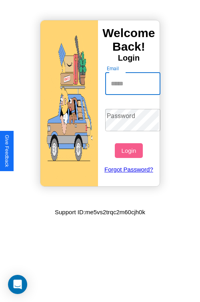
click at [133, 83] on input "Email" at bounding box center [132, 84] width 55 height 22
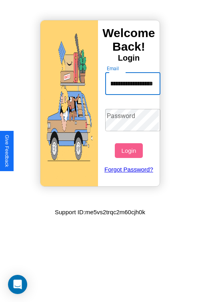
type input "**********"
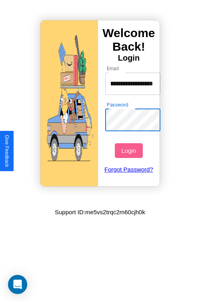
scroll to position [0, 0]
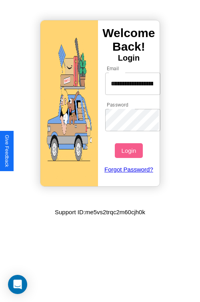
click at [129, 151] on button "Login" at bounding box center [129, 150] width 28 height 15
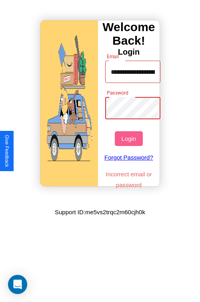
click at [129, 139] on button "Login" at bounding box center [129, 138] width 28 height 15
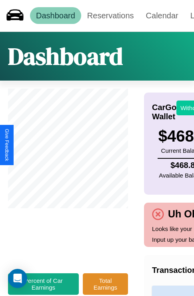
click at [188, 108] on button "Withdraw" at bounding box center [192, 108] width 33 height 15
